Goal: Task Accomplishment & Management: Use online tool/utility

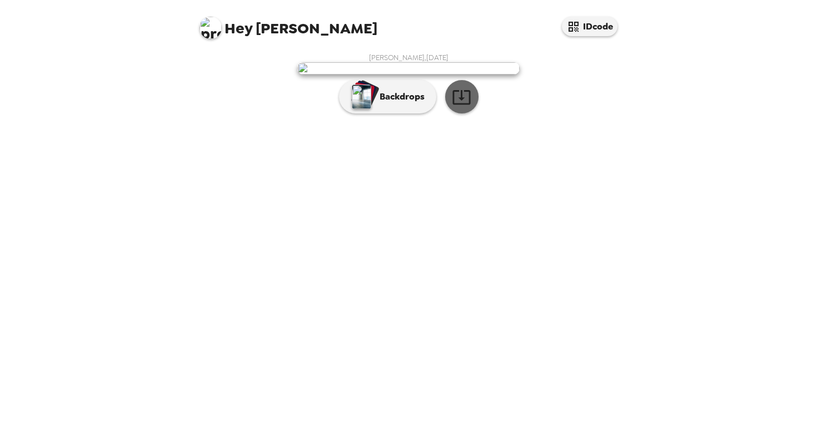
click at [456, 107] on icon "button" at bounding box center [461, 96] width 19 height 19
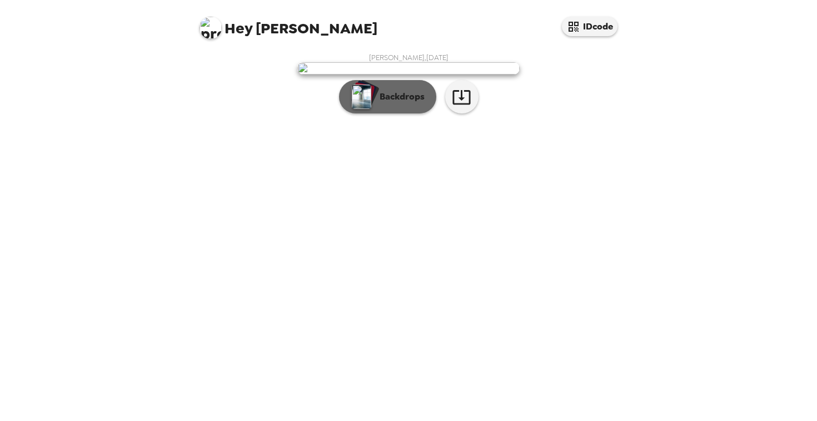
click at [413, 103] on p "Backdrops" at bounding box center [399, 96] width 51 height 13
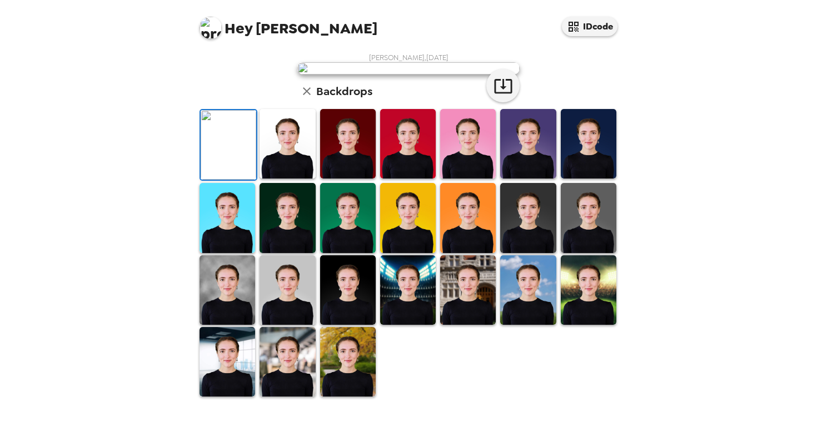
scroll to position [89, 0]
click at [584, 178] on img at bounding box center [589, 143] width 56 height 69
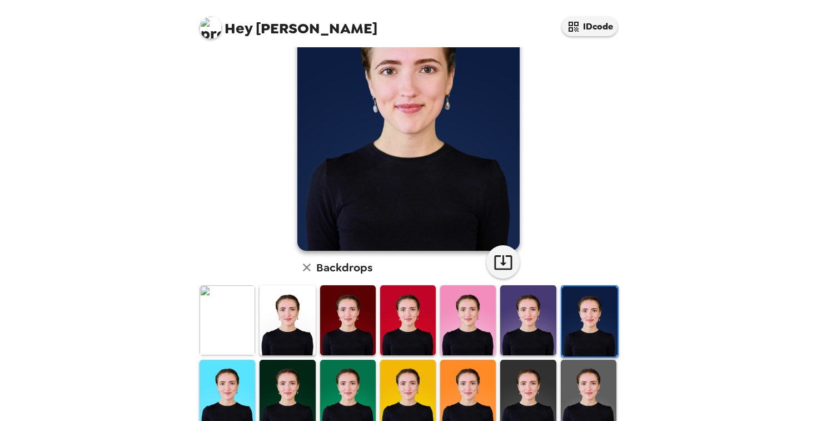
click at [312, 321] on img at bounding box center [288, 319] width 56 height 69
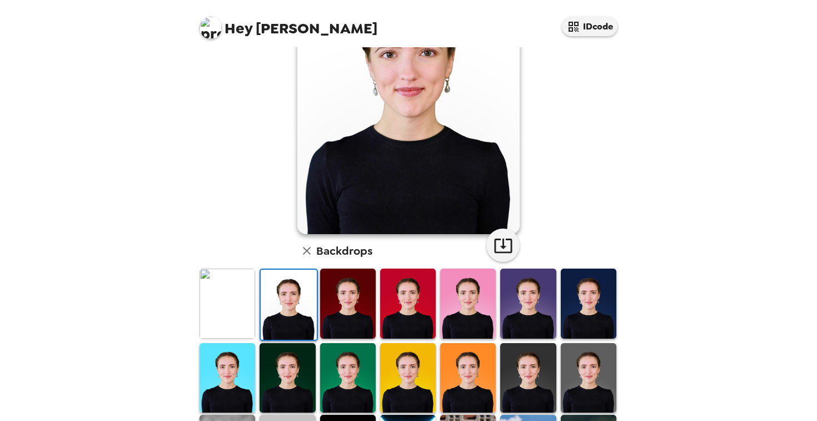
click at [251, 298] on img at bounding box center [228, 302] width 56 height 69
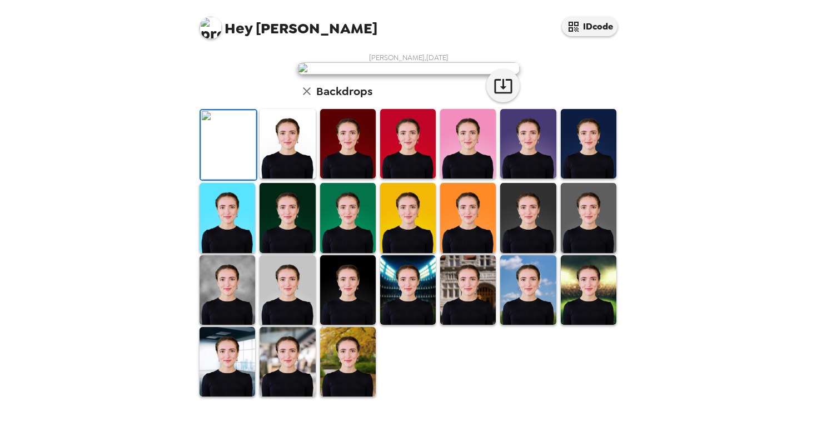
scroll to position [260, 0]
click at [236, 318] on img at bounding box center [228, 289] width 56 height 69
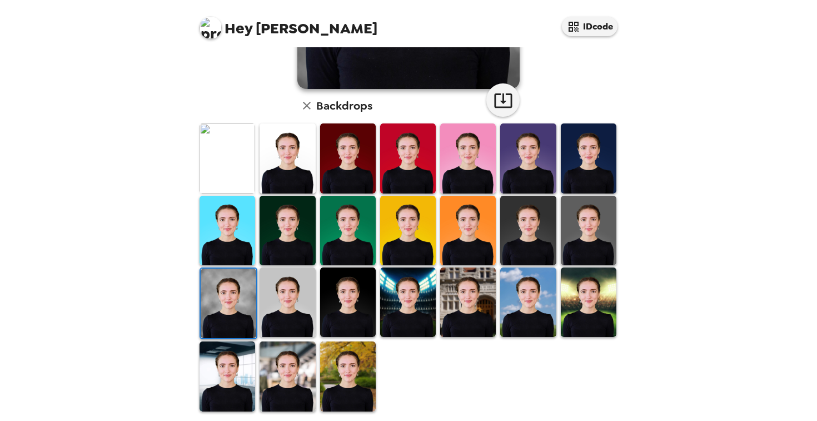
scroll to position [0, 0]
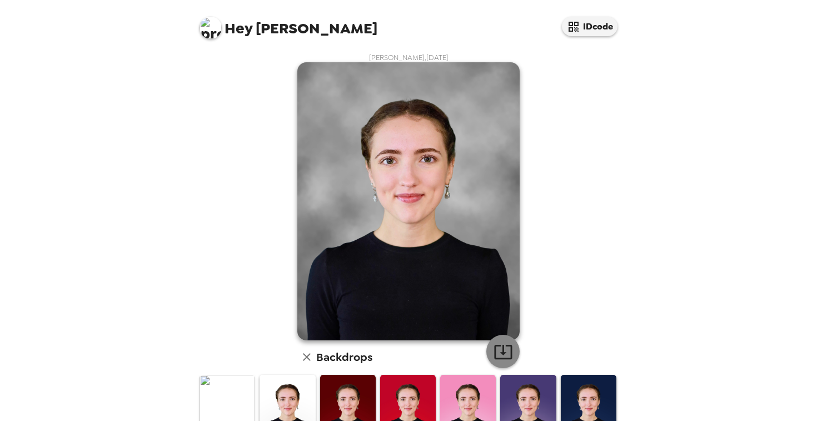
click at [506, 350] on icon "button" at bounding box center [503, 351] width 19 height 19
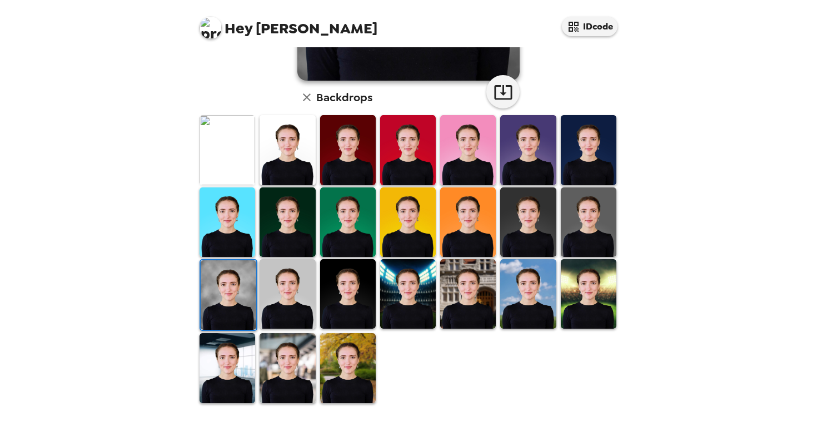
click at [288, 306] on img at bounding box center [288, 293] width 56 height 69
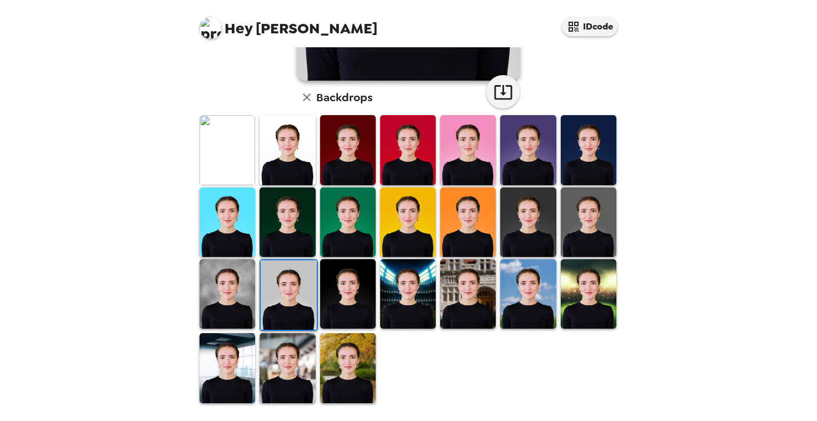
click at [362, 293] on img at bounding box center [348, 293] width 56 height 69
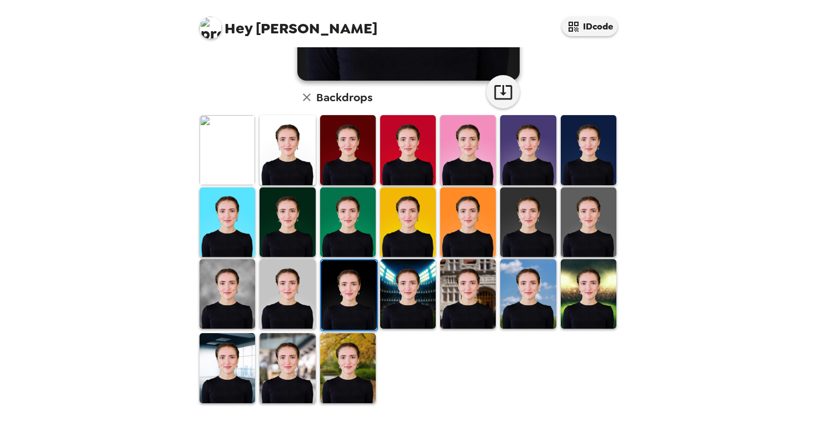
scroll to position [260, 0]
click at [240, 361] on img at bounding box center [228, 367] width 56 height 69
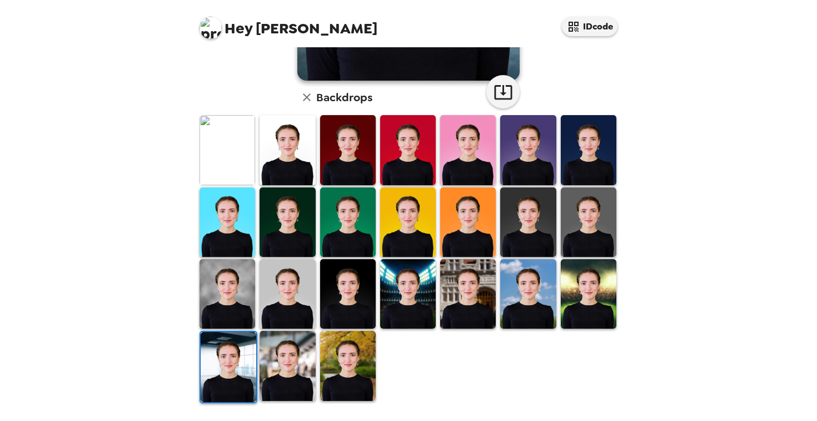
scroll to position [0, 0]
click at [273, 371] on img at bounding box center [288, 365] width 56 height 69
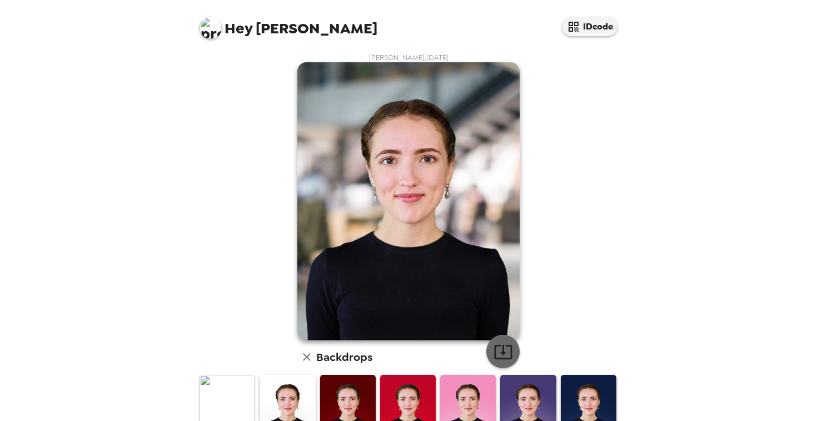
click at [509, 350] on icon "button" at bounding box center [503, 351] width 19 height 19
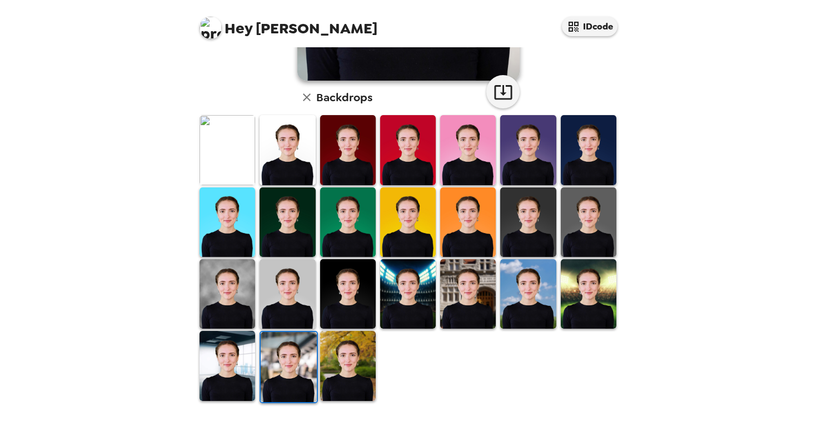
click at [357, 370] on img at bounding box center [348, 365] width 56 height 69
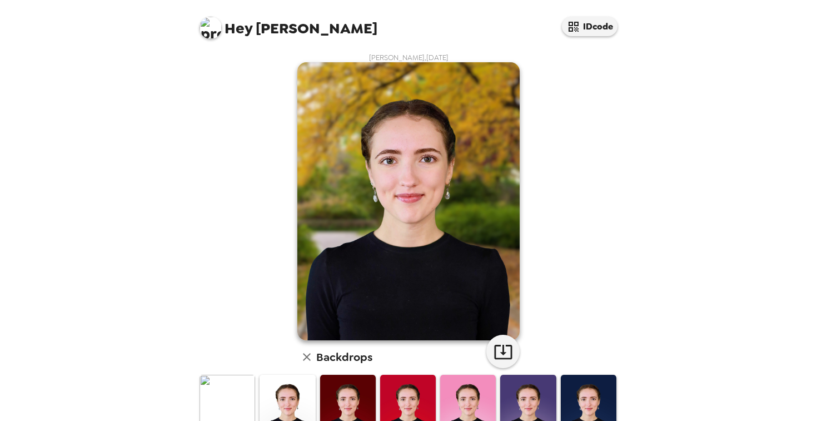
scroll to position [260, 0]
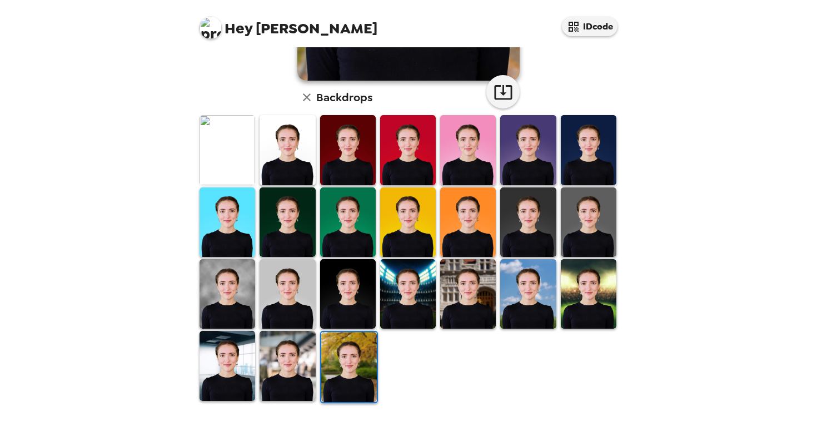
click at [291, 287] on img at bounding box center [288, 293] width 56 height 69
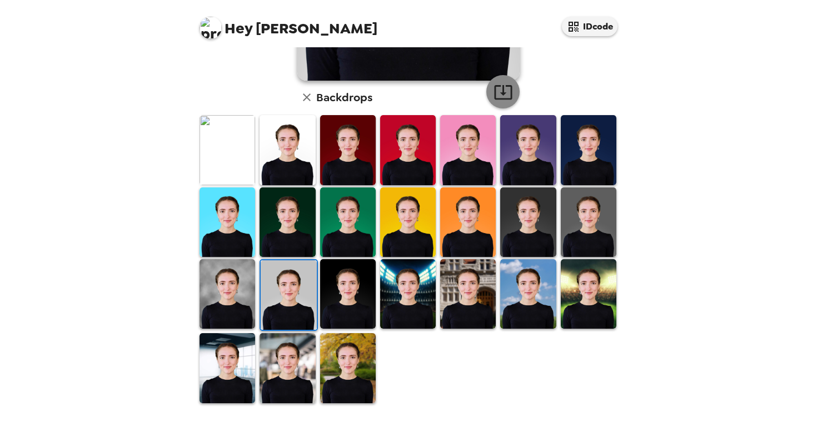
click at [506, 92] on icon "button" at bounding box center [503, 91] width 19 height 19
click at [527, 166] on img at bounding box center [528, 149] width 56 height 69
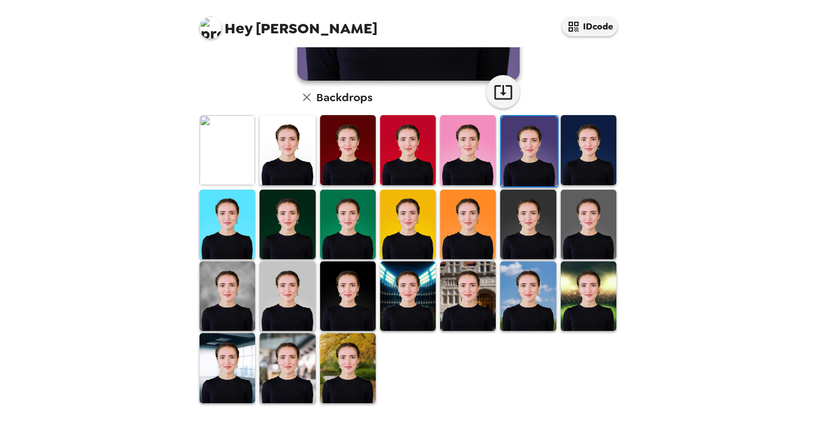
click at [232, 294] on img at bounding box center [228, 295] width 56 height 69
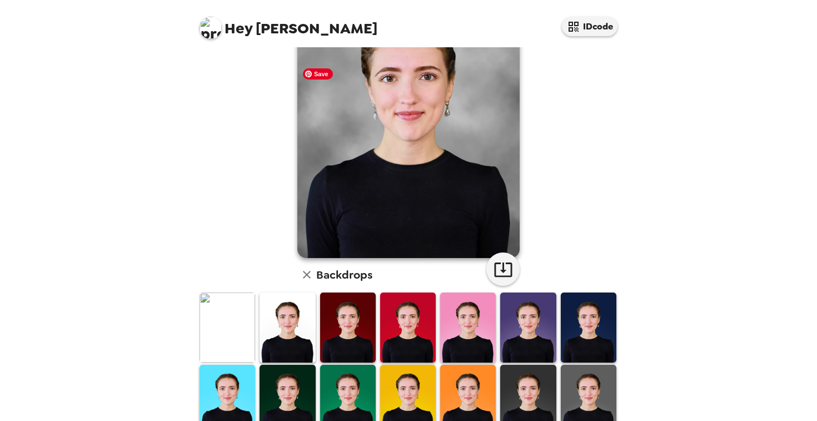
scroll to position [84, 0]
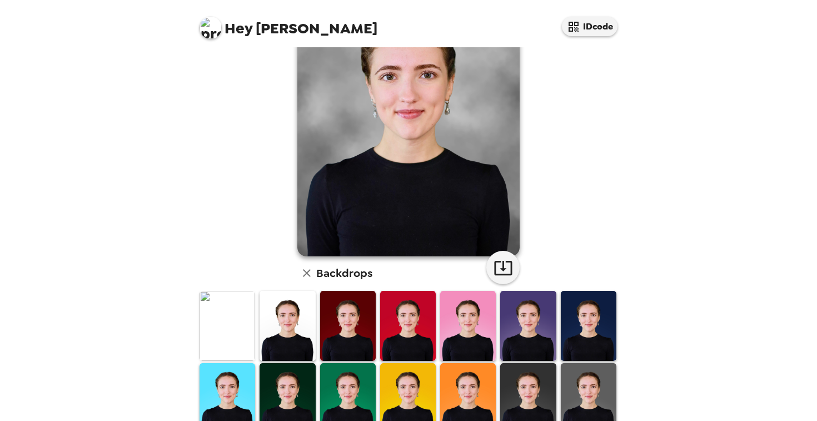
click at [292, 328] on img at bounding box center [288, 325] width 56 height 69
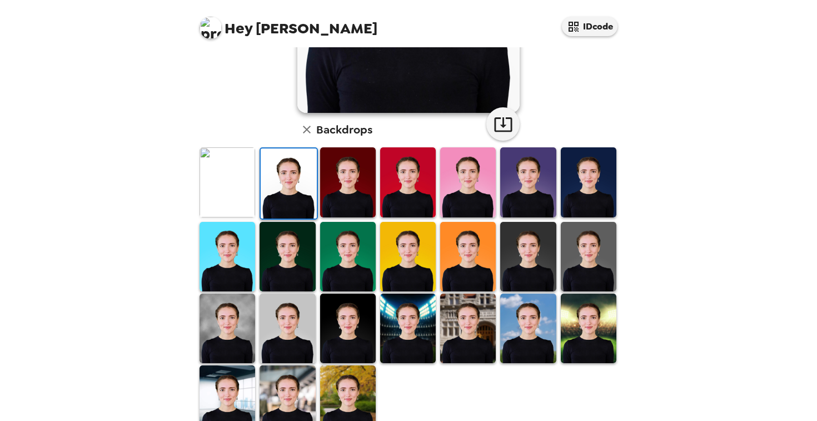
scroll to position [241, 0]
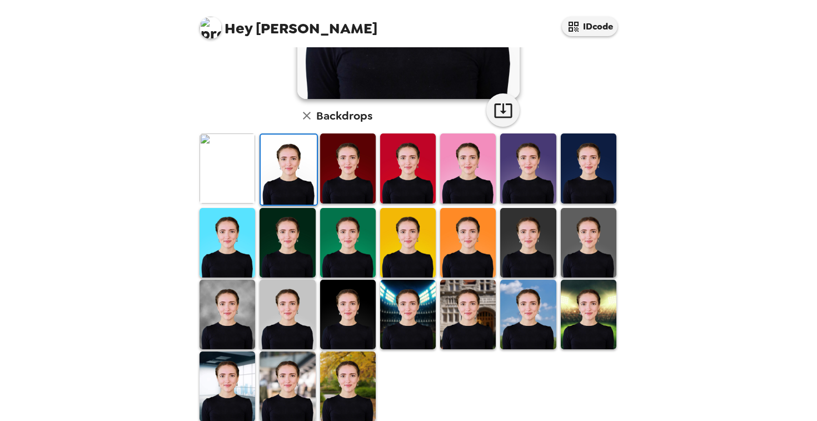
click at [407, 323] on img at bounding box center [408, 314] width 56 height 69
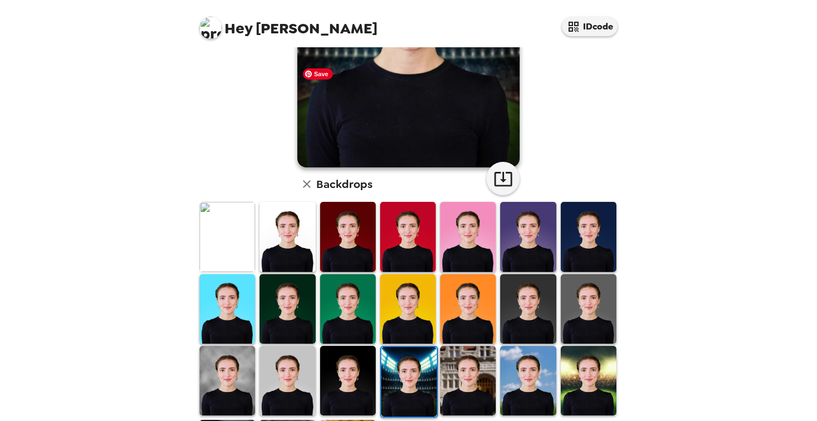
scroll to position [260, 0]
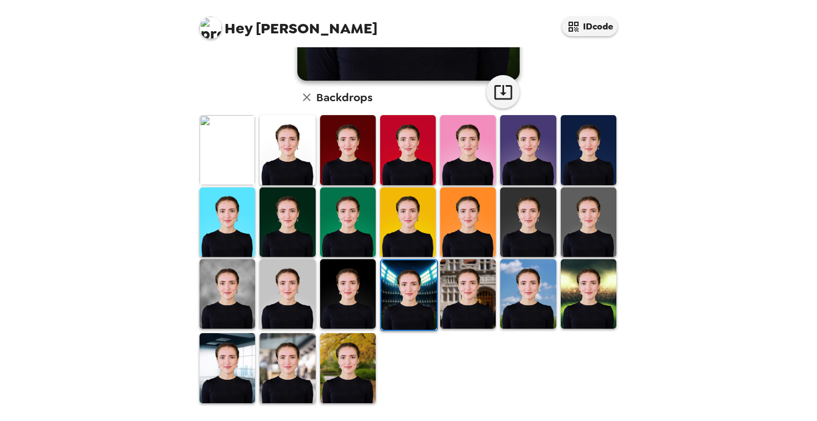
click at [365, 361] on img at bounding box center [348, 367] width 56 height 69
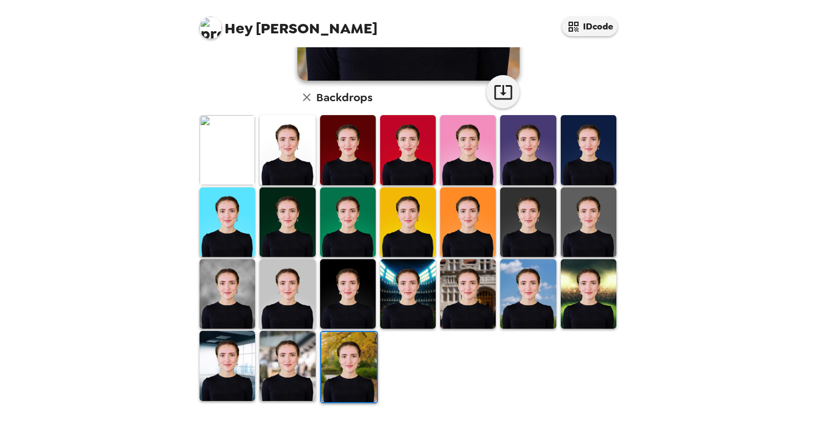
click at [250, 367] on img at bounding box center [228, 365] width 56 height 69
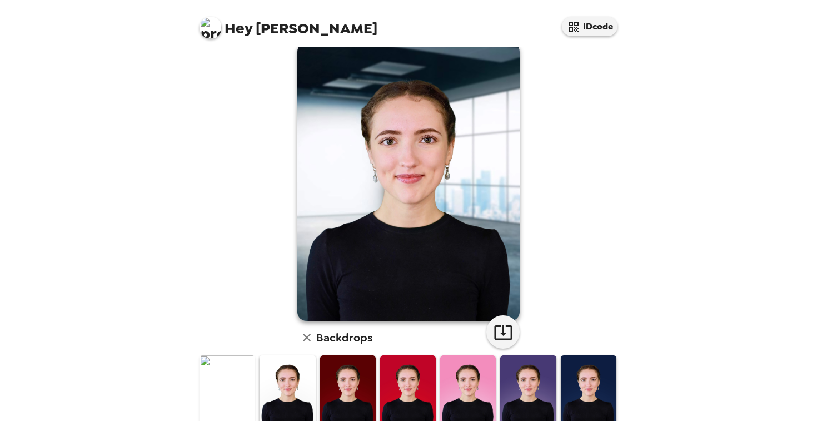
scroll to position [0, 0]
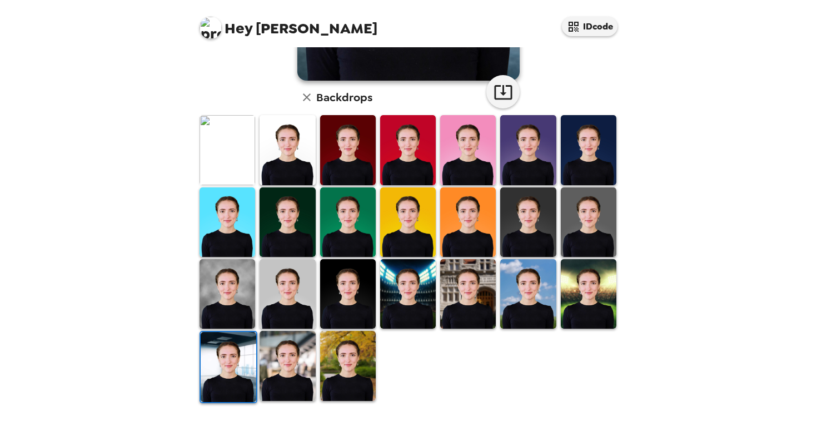
click at [280, 358] on img at bounding box center [288, 365] width 56 height 69
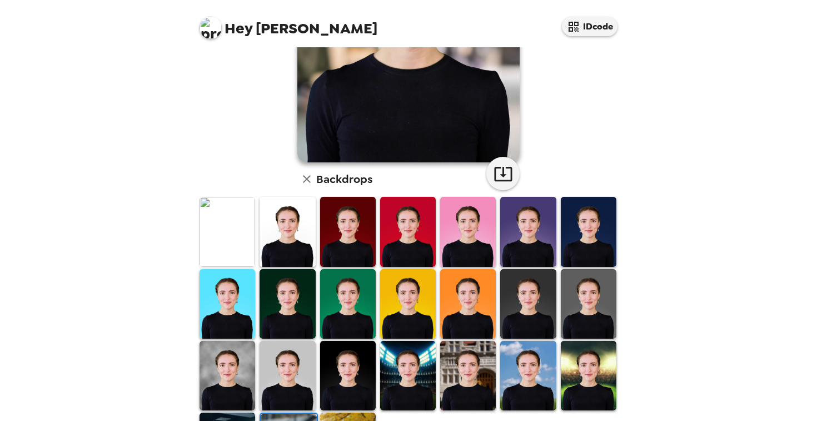
scroll to position [223, 0]
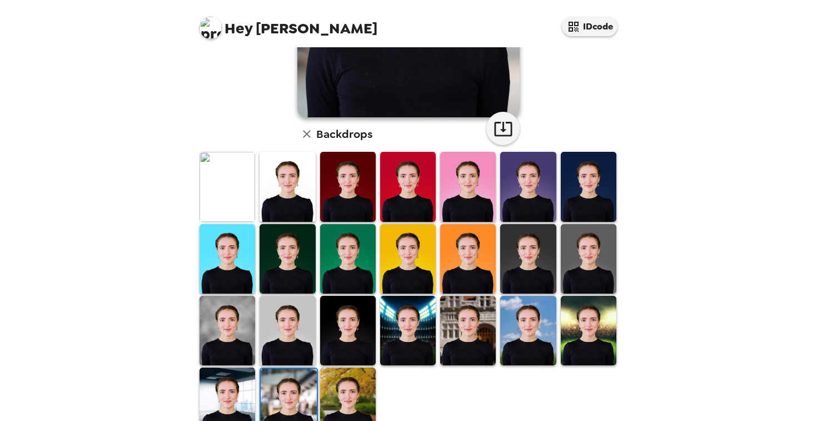
click at [241, 336] on img at bounding box center [228, 330] width 56 height 69
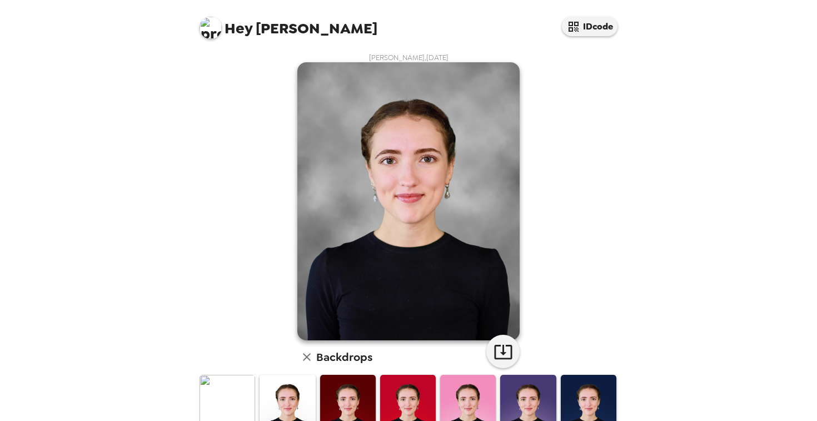
scroll to position [17, 0]
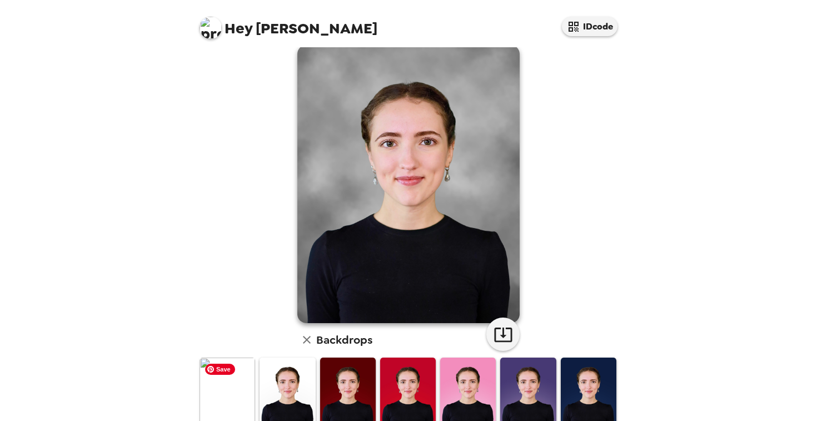
click at [223, 382] on img at bounding box center [228, 391] width 56 height 69
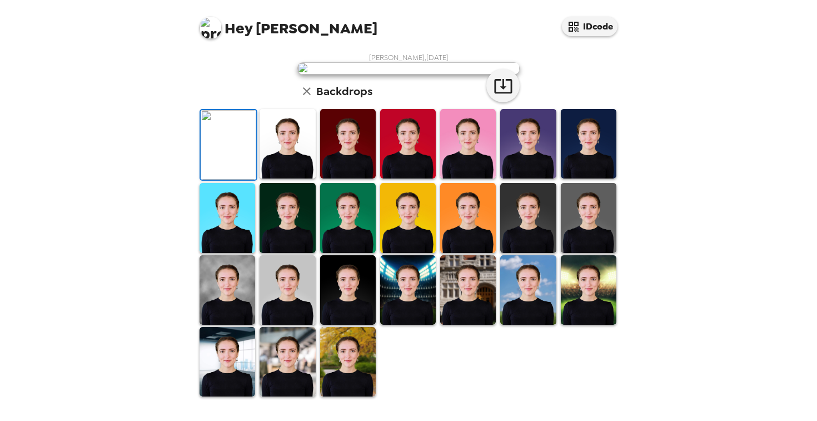
click at [342, 366] on img at bounding box center [348, 361] width 56 height 69
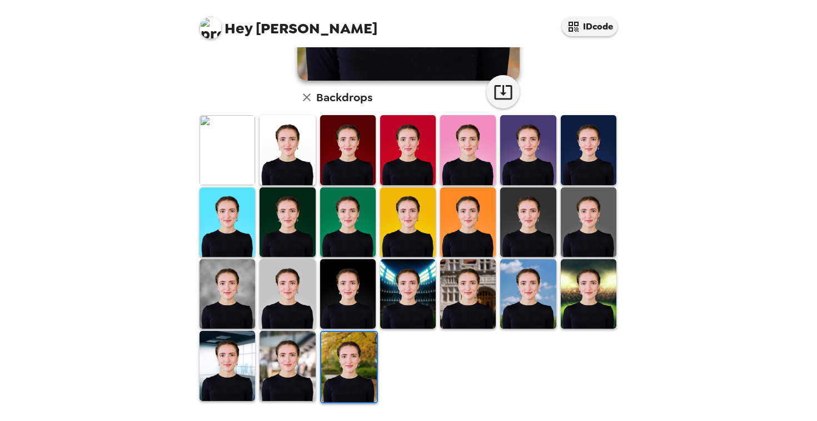
scroll to position [0, 0]
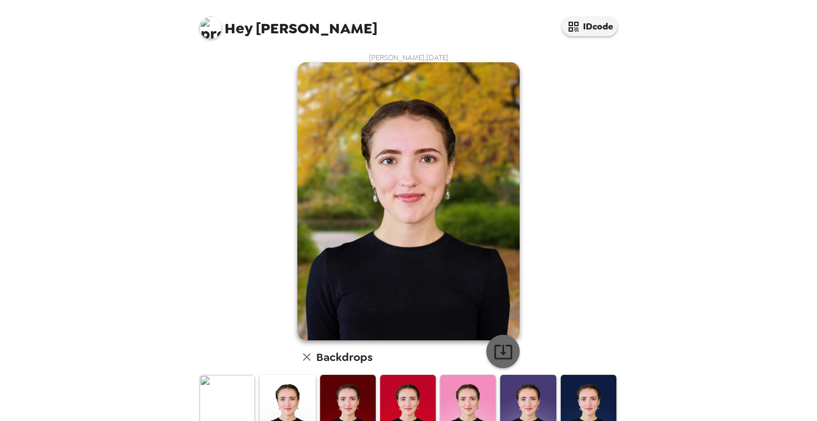
click at [509, 352] on icon "button" at bounding box center [503, 351] width 19 height 19
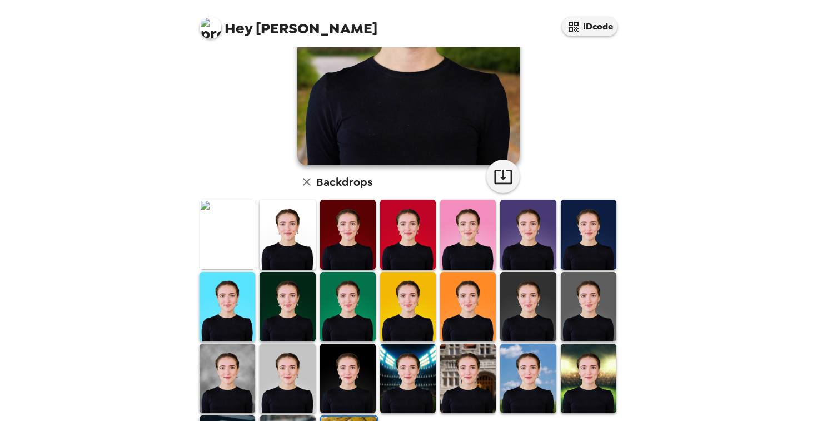
scroll to position [260, 0]
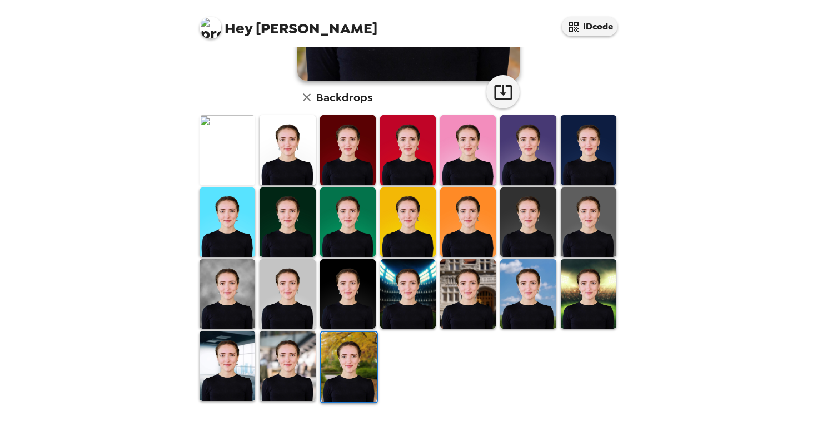
click at [459, 150] on img at bounding box center [468, 149] width 56 height 69
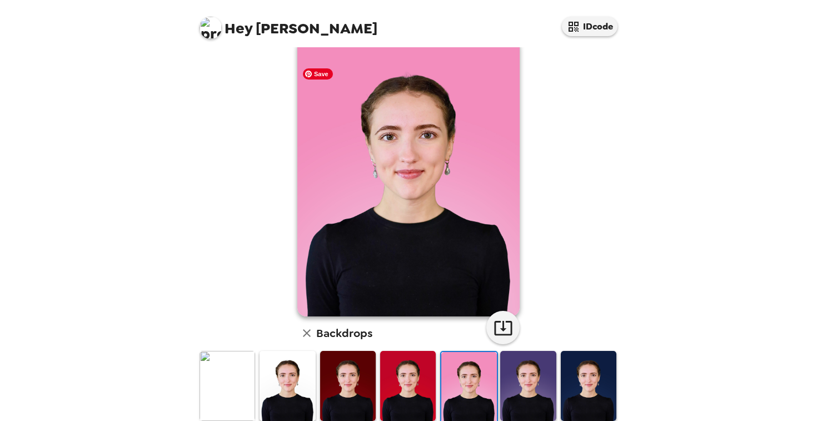
scroll to position [70, 0]
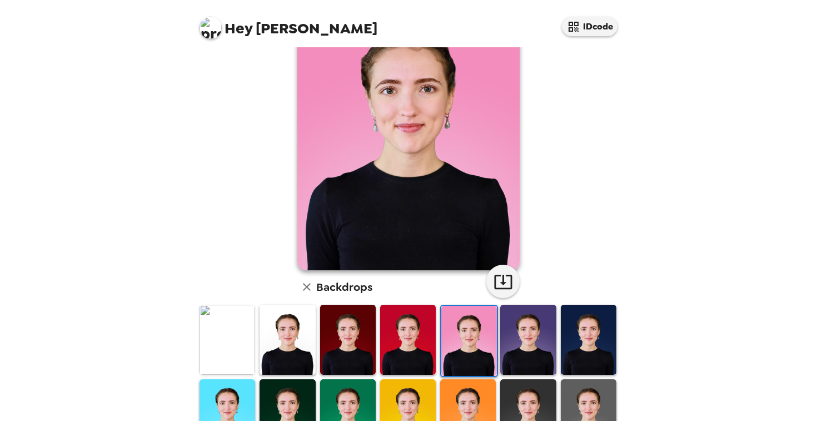
click at [591, 331] on img at bounding box center [589, 339] width 56 height 69
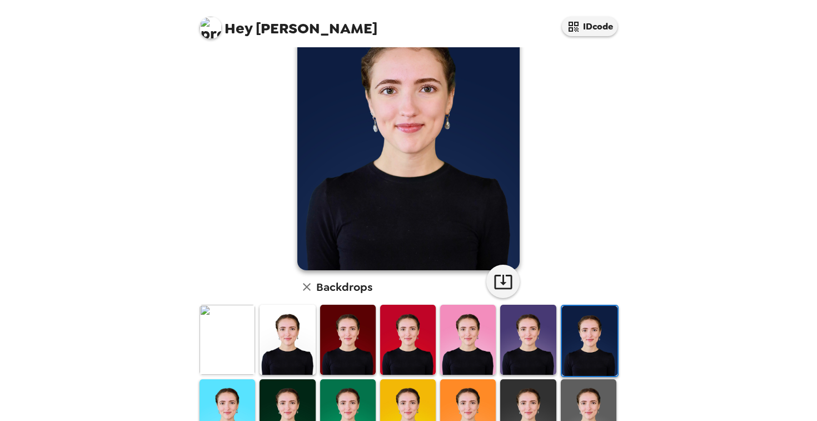
click at [521, 328] on img at bounding box center [528, 339] width 56 height 69
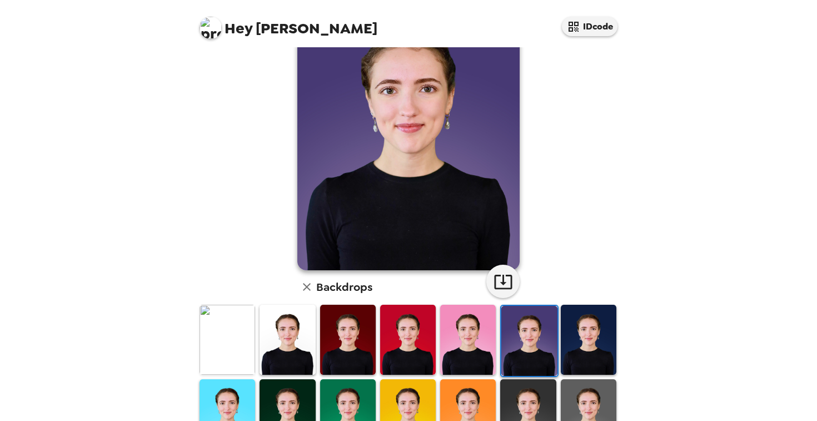
click at [246, 397] on img at bounding box center [228, 413] width 56 height 69
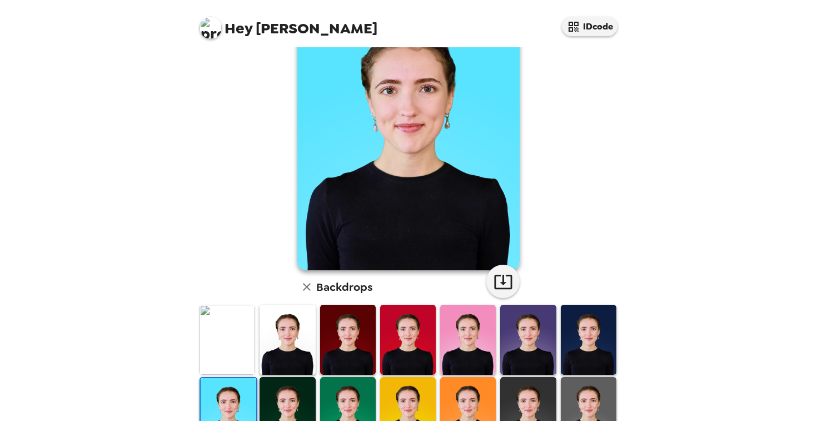
click at [275, 396] on img at bounding box center [288, 411] width 56 height 69
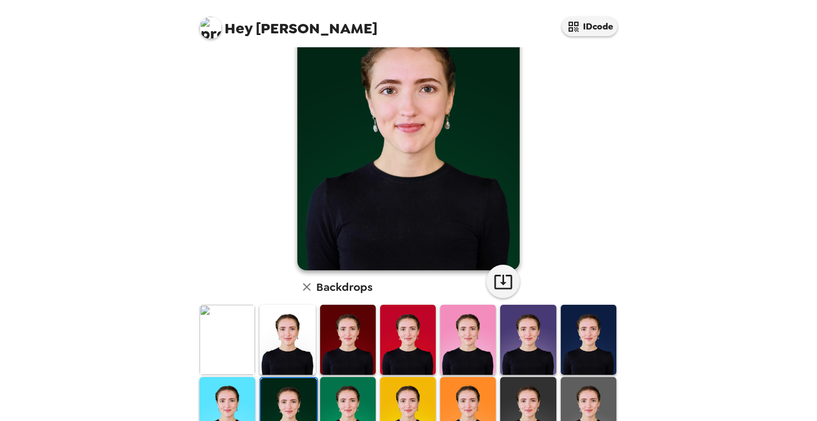
click at [340, 395] on img at bounding box center [348, 411] width 56 height 69
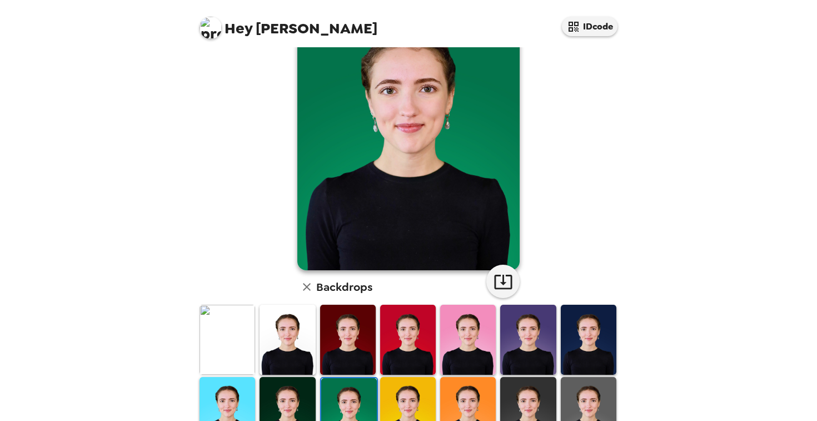
click at [283, 389] on img at bounding box center [288, 411] width 56 height 69
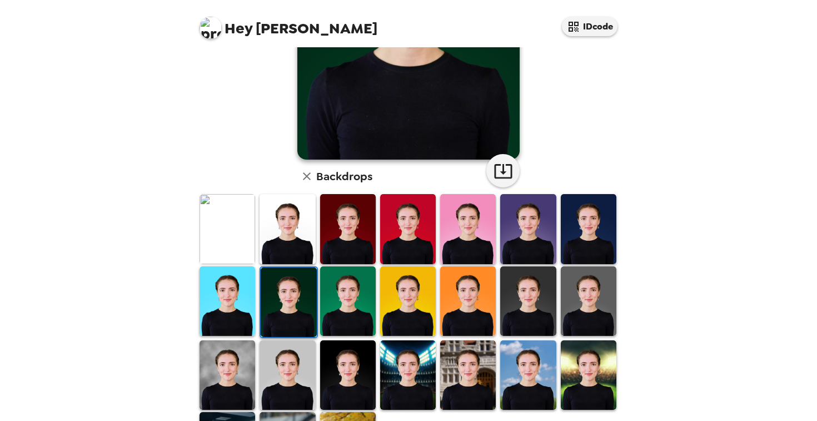
scroll to position [198, 0]
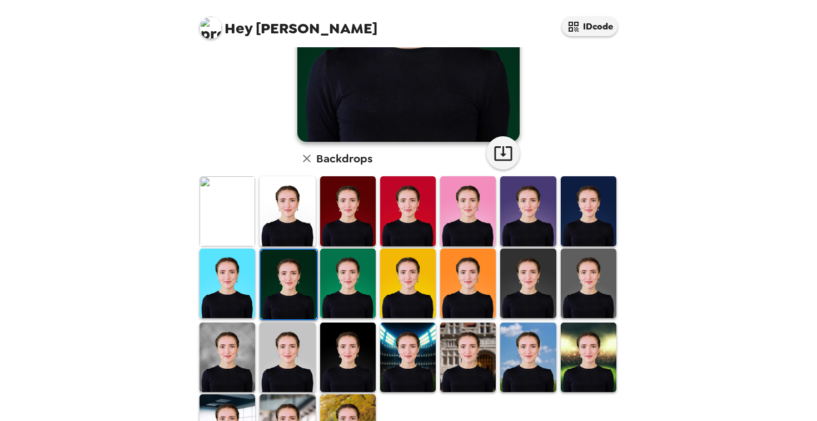
click at [352, 288] on img at bounding box center [348, 282] width 56 height 69
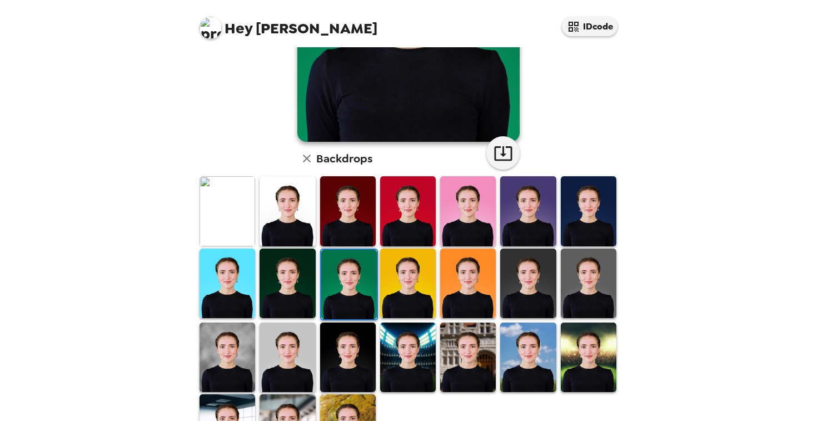
click at [590, 280] on img at bounding box center [589, 282] width 56 height 69
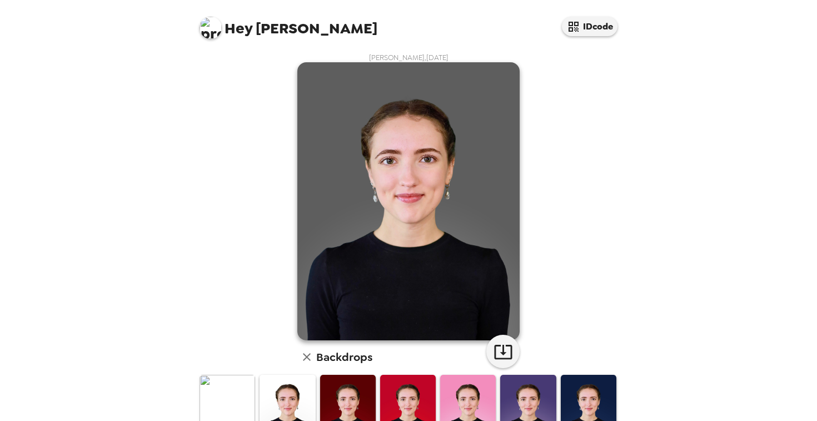
scroll to position [28, 0]
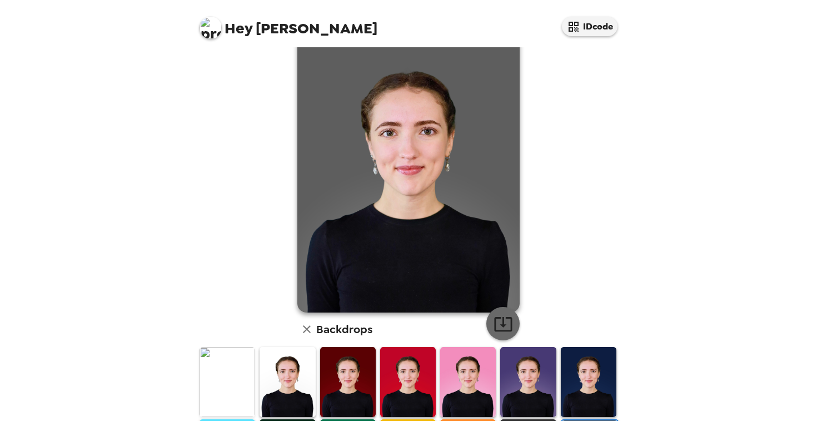
click at [503, 321] on icon "button" at bounding box center [503, 324] width 18 height 14
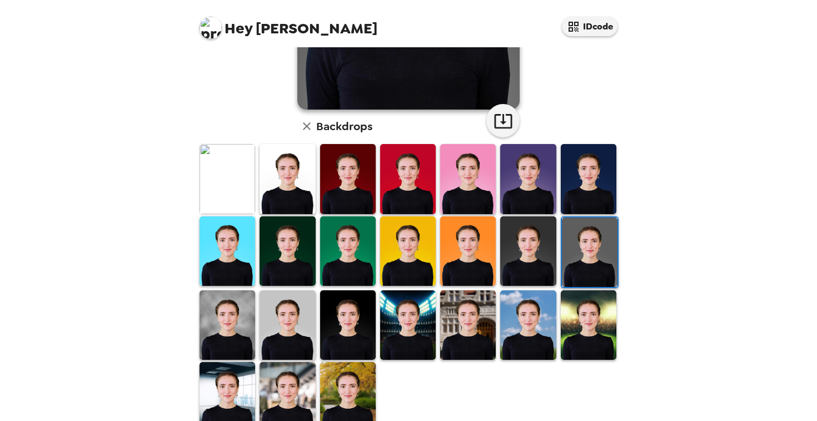
scroll to position [234, 0]
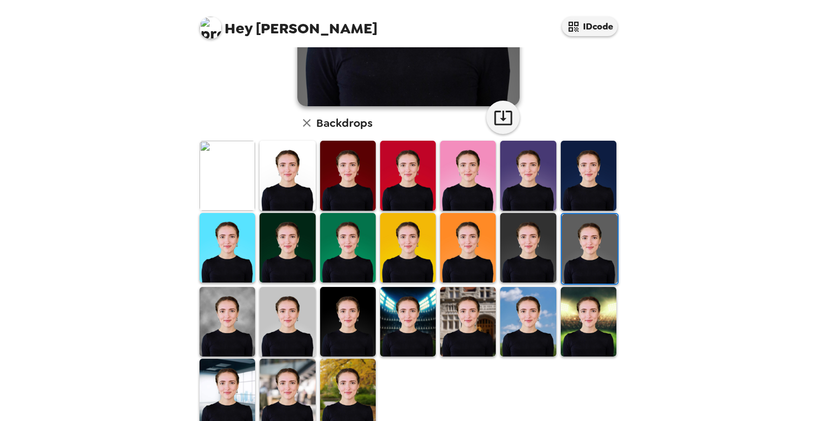
click at [523, 246] on img at bounding box center [528, 247] width 56 height 69
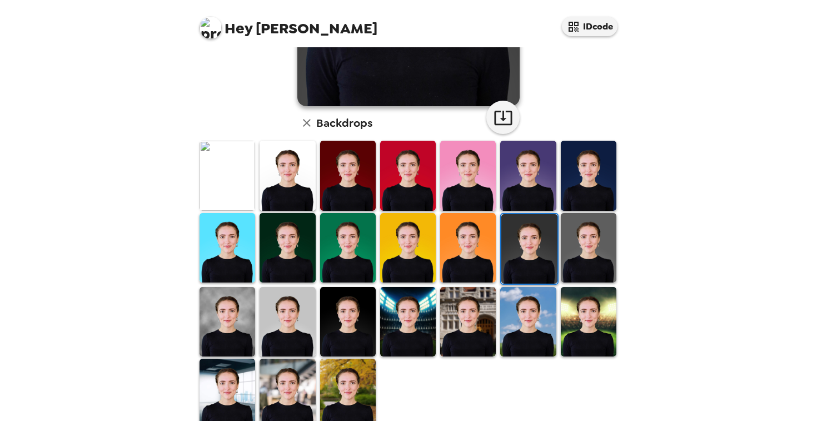
scroll to position [0, 0]
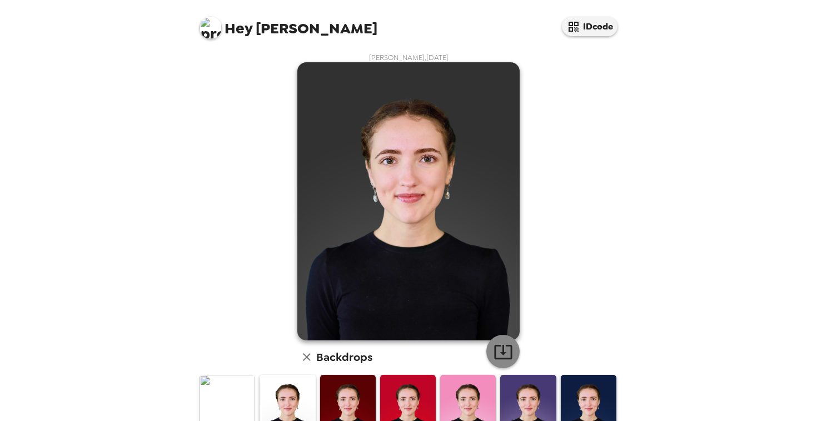
click at [505, 348] on icon "button" at bounding box center [503, 351] width 19 height 19
